Goal: Information Seeking & Learning: Learn about a topic

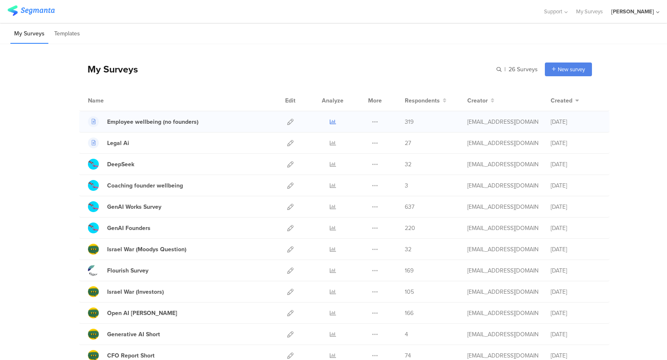
click at [332, 121] on icon at bounding box center [333, 122] width 6 height 6
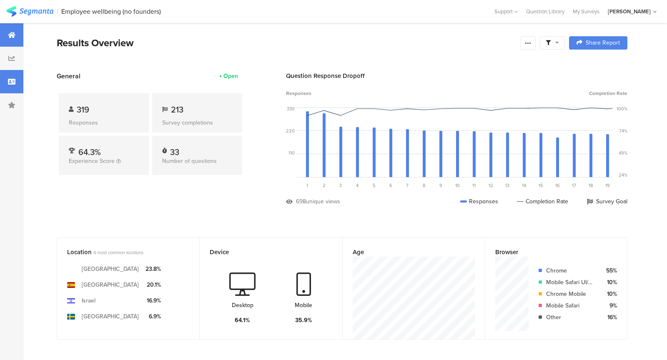
click at [8, 82] on icon at bounding box center [12, 81] width 8 height 7
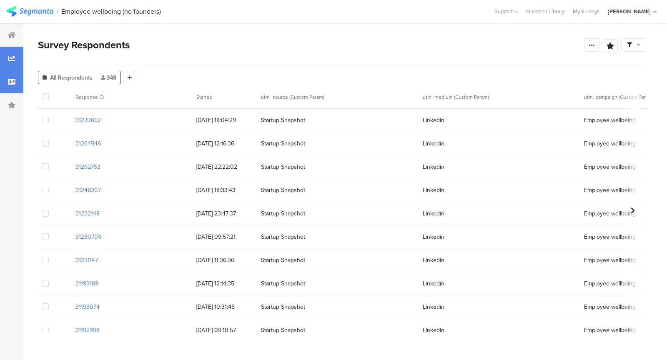
click at [14, 60] on icon at bounding box center [11, 58] width 7 height 7
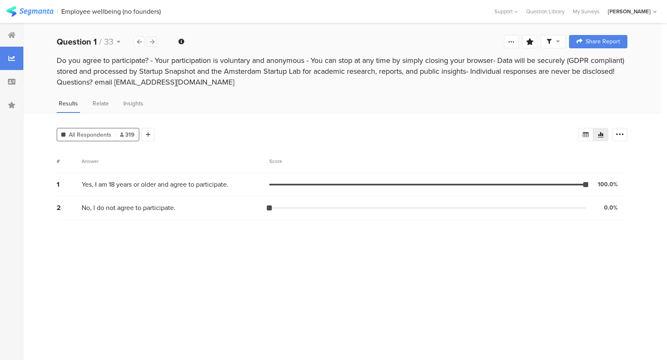
click at [152, 42] on icon at bounding box center [152, 41] width 5 height 5
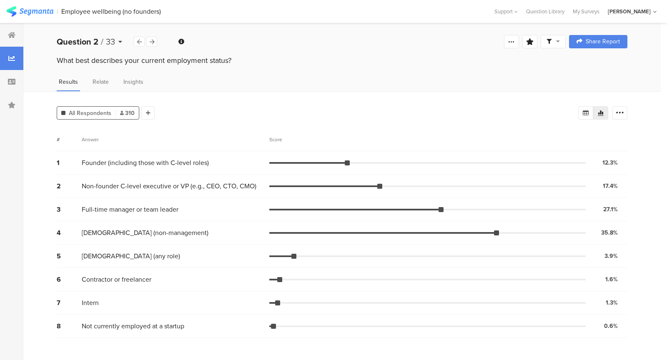
click at [123, 39] on div "Question 2 / 33" at bounding box center [95, 41] width 77 height 13
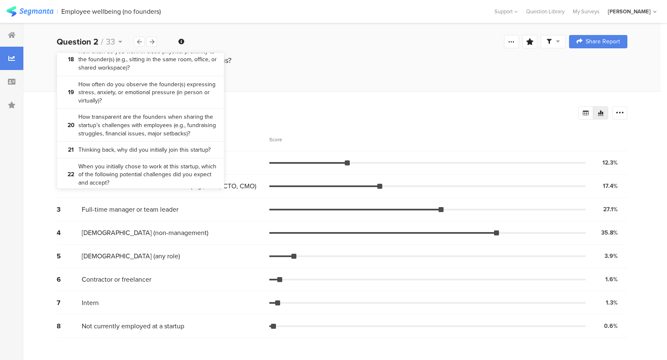
scroll to position [735, 0]
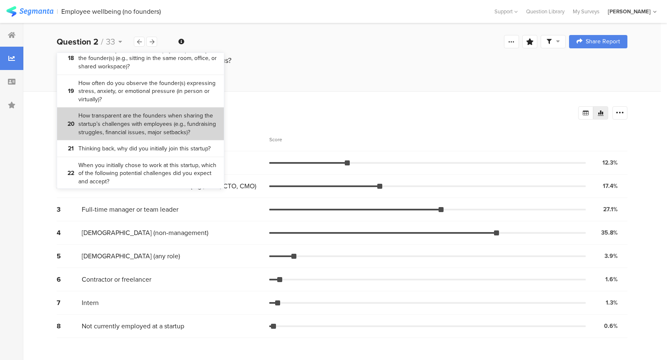
click at [150, 130] on bdi "How transparent are the founders when sharing the startup’s challenges with emp…" at bounding box center [147, 124] width 139 height 25
